Goal: Navigation & Orientation: Find specific page/section

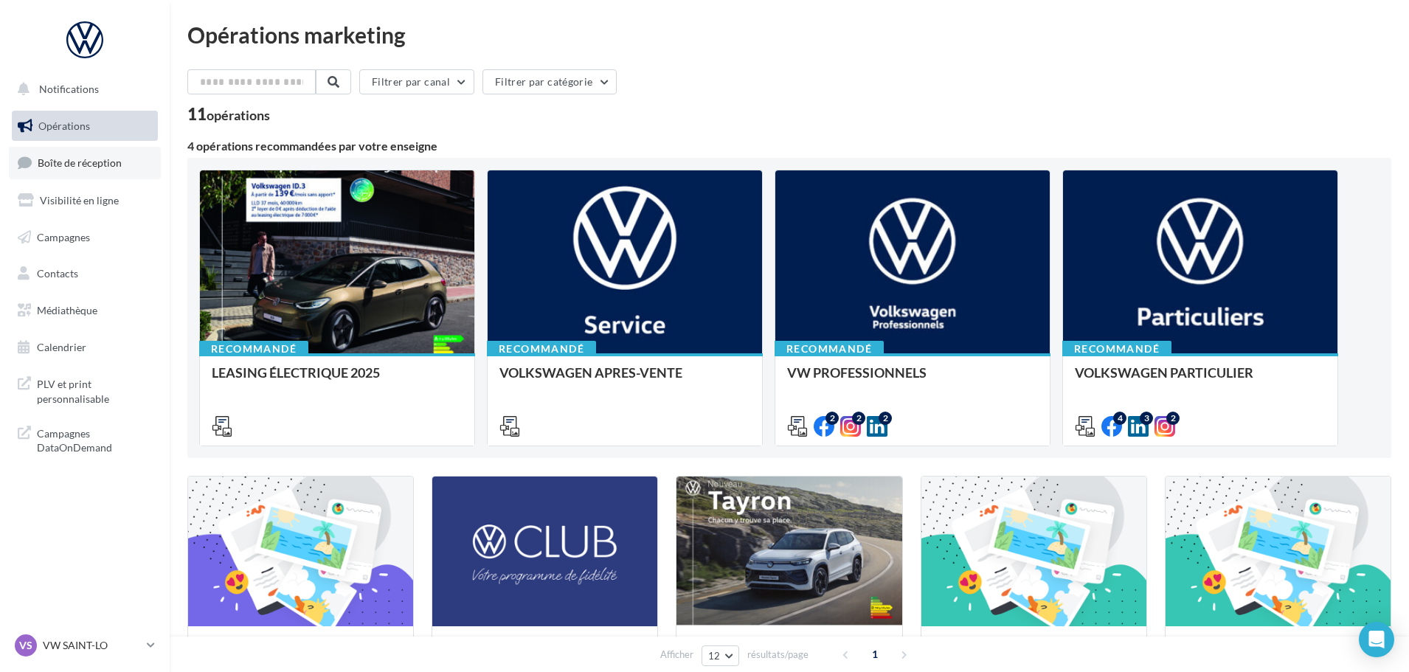
click at [106, 163] on span "Boîte de réception" at bounding box center [80, 162] width 84 height 13
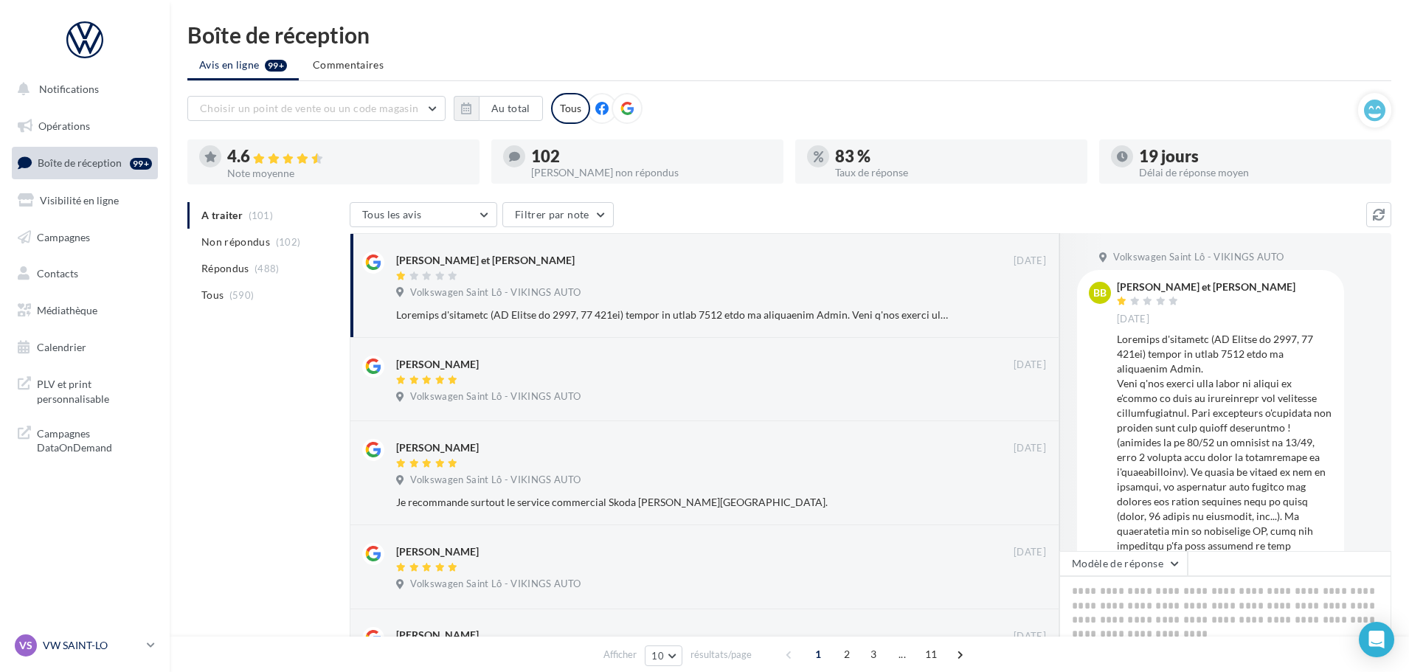
click at [86, 648] on p "VW SAINT-LO" at bounding box center [92, 645] width 98 height 15
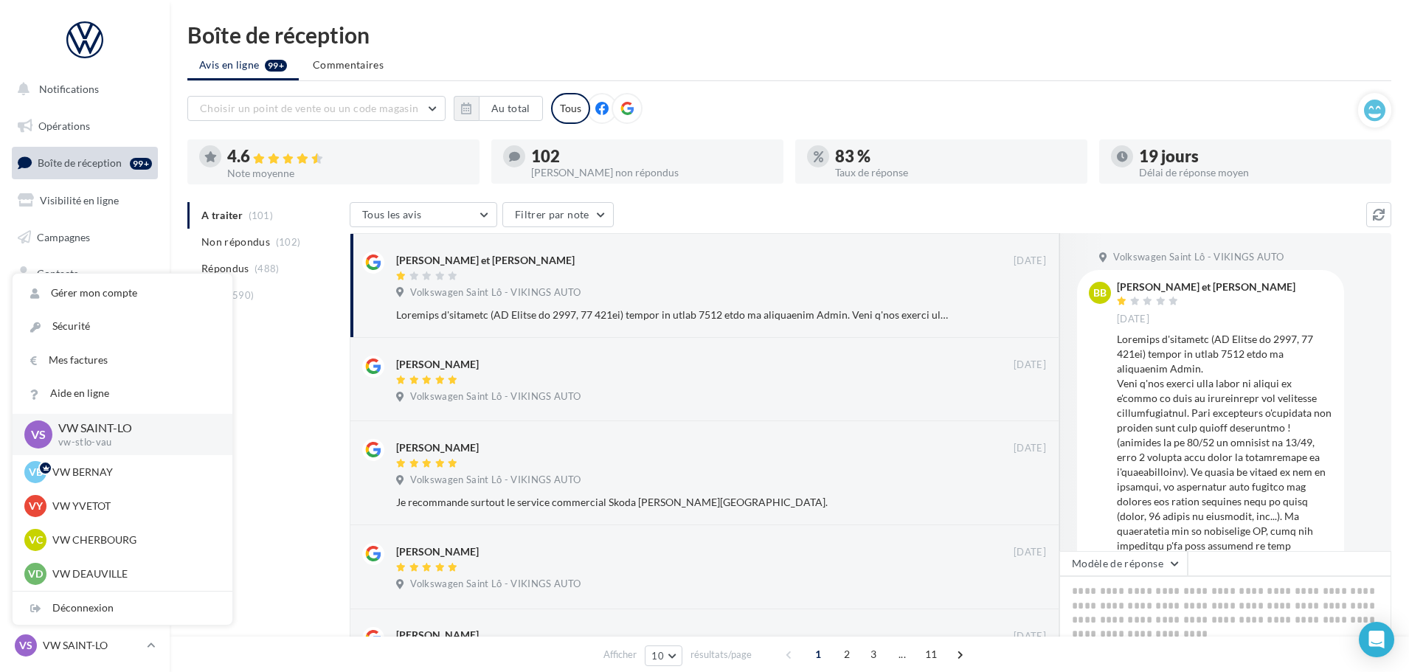
scroll to position [74, 0]
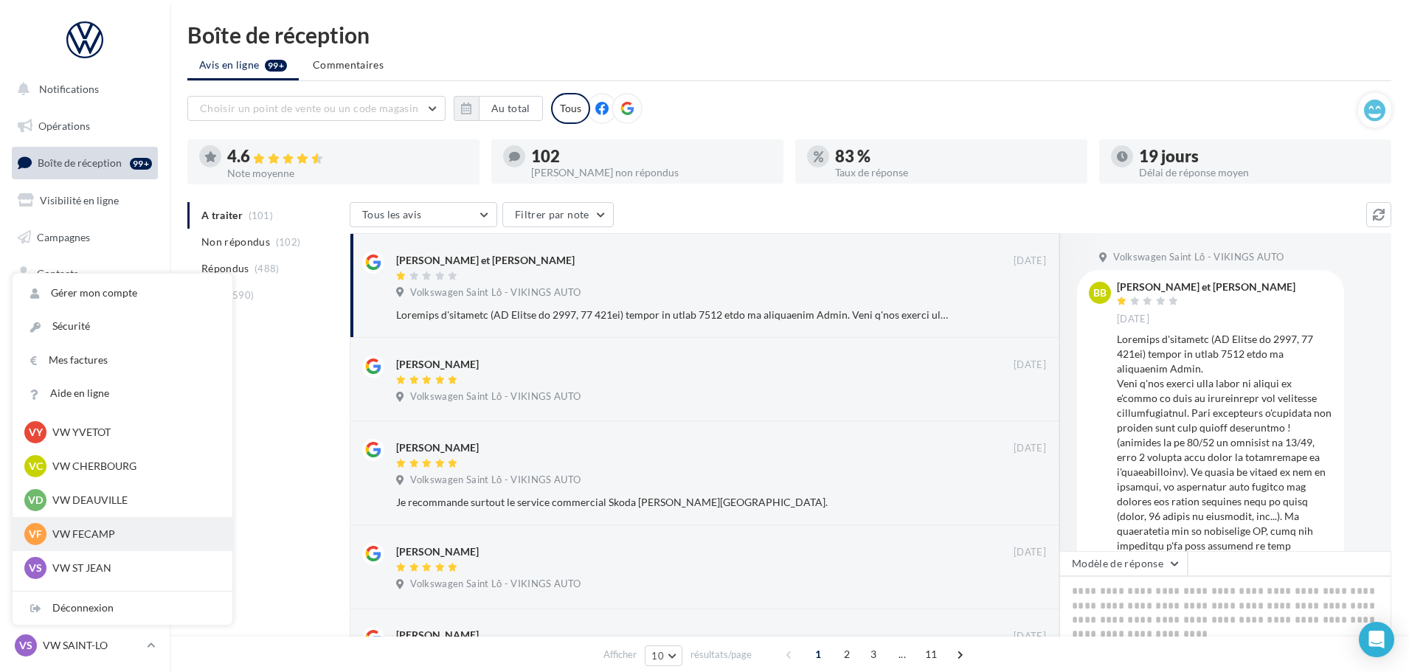
click at [90, 527] on p "VW FECAMP" at bounding box center [133, 534] width 162 height 15
